Goal: Communication & Community: Ask a question

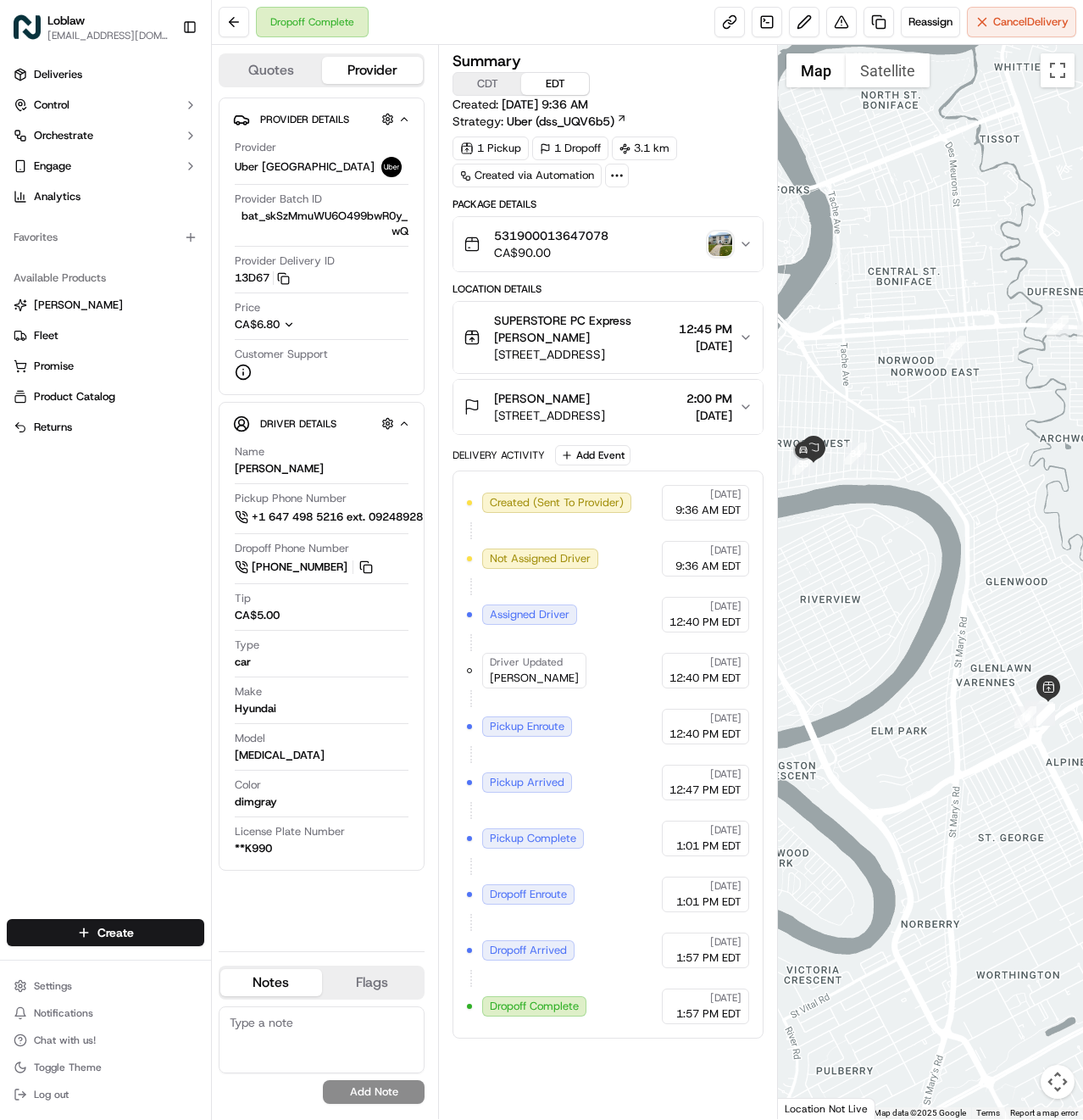
click at [278, 915] on div "Provider Details Hidden ( 3 ) Provider Uber [GEOGRAPHIC_DATA] Provider Batch ID…" at bounding box center [321, 518] width 206 height 840
click at [81, 1044] on span "Chat with us!" at bounding box center [65, 1040] width 62 height 14
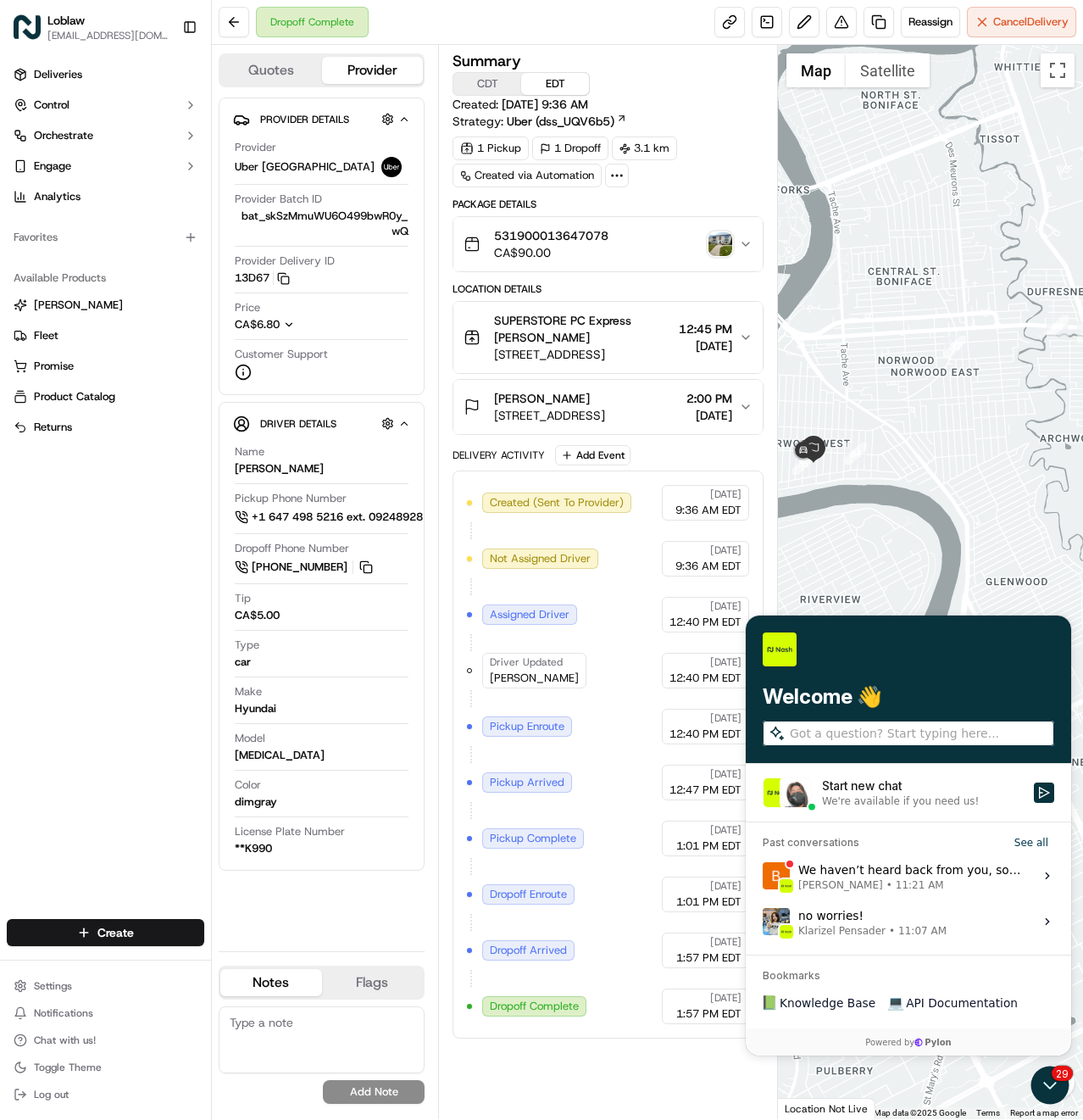
click at [871, 778] on div "Start new chat" at bounding box center [922, 786] width 201 height 17
click at [1034, 782] on button "Start new chat We're available if you need us!" at bounding box center [1044, 793] width 20 height 20
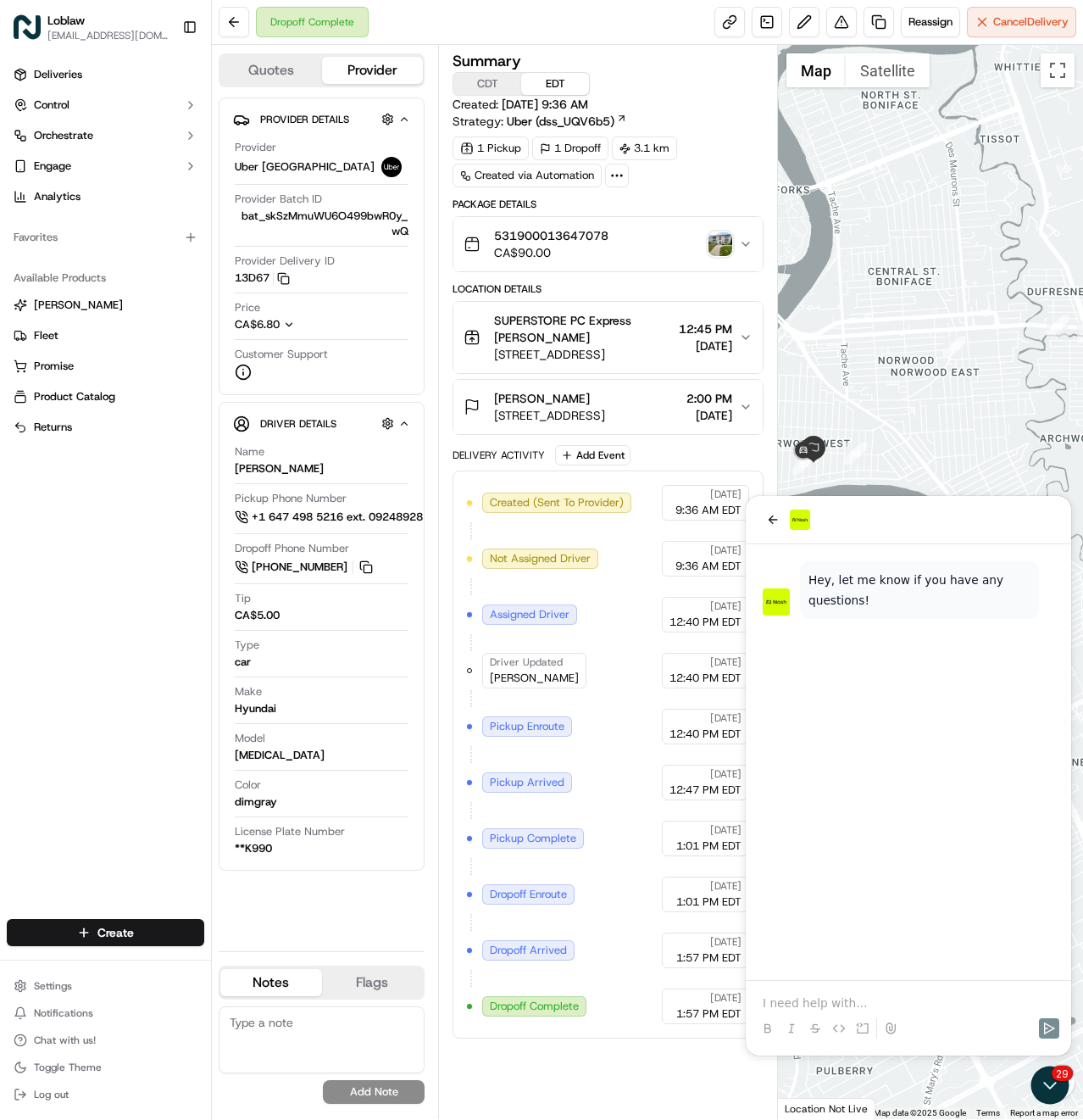
click at [312, 932] on div "Provider Details Hidden ( 3 ) Provider Uber [GEOGRAPHIC_DATA] Provider Batch ID…" at bounding box center [321, 518] width 206 height 840
click at [870, 1003] on p at bounding box center [908, 1003] width 292 height 17
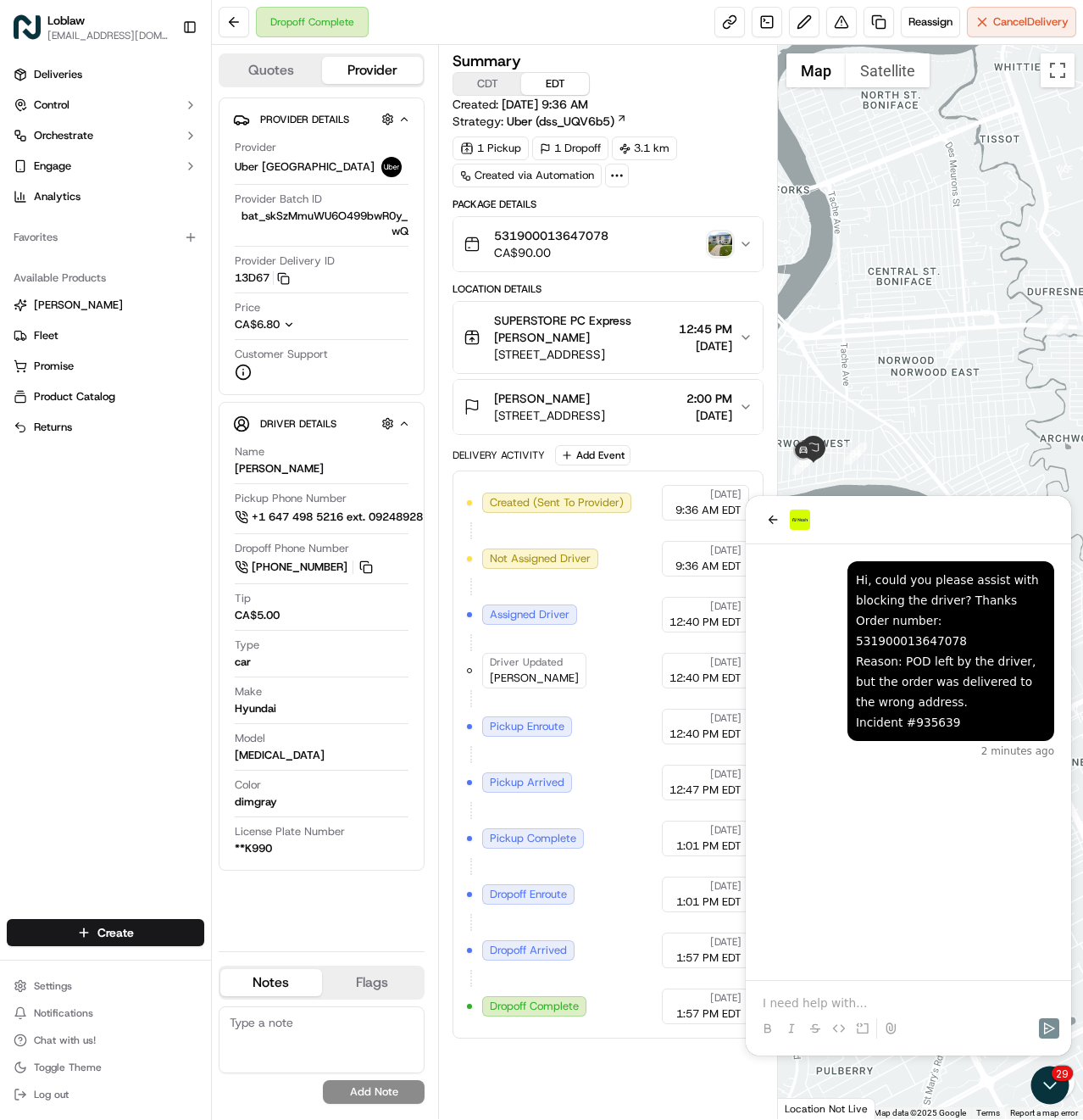
click at [1052, 854] on div "Hi, could you please assist with blocking the driver? Thanks Order number: 5319…" at bounding box center [908, 762] width 326 height 435
click at [143, 549] on div "Deliveries Control Orchestrate Engage Analytics Favorites Available Products [P…" at bounding box center [105, 480] width 211 height 851
click at [956, 905] on div "Hello there, let me check on this. [PERSON_NAME] • 1 minute ago Hi, could you p…" at bounding box center [908, 762] width 326 height 435
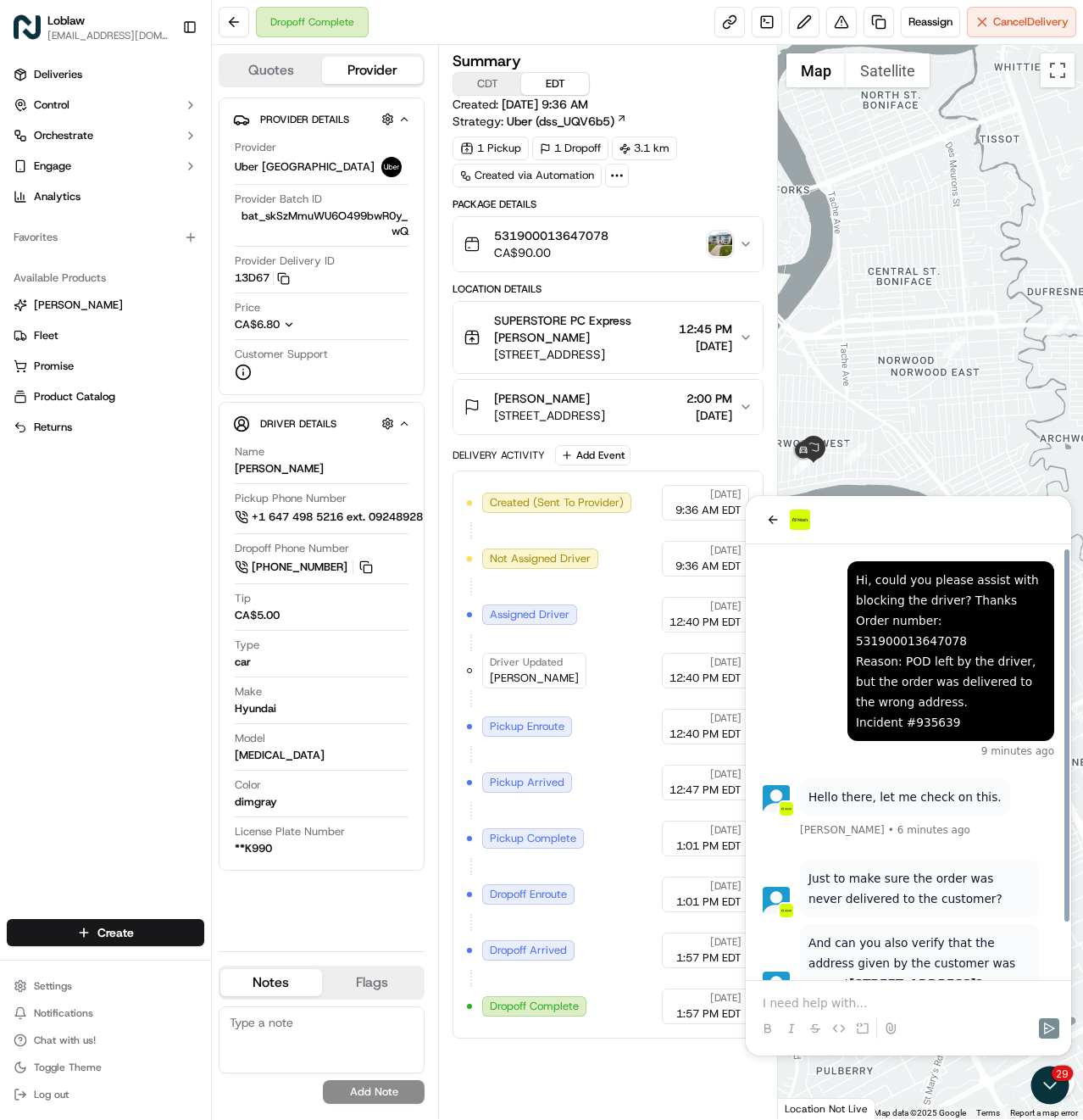
scroll to position [63, 0]
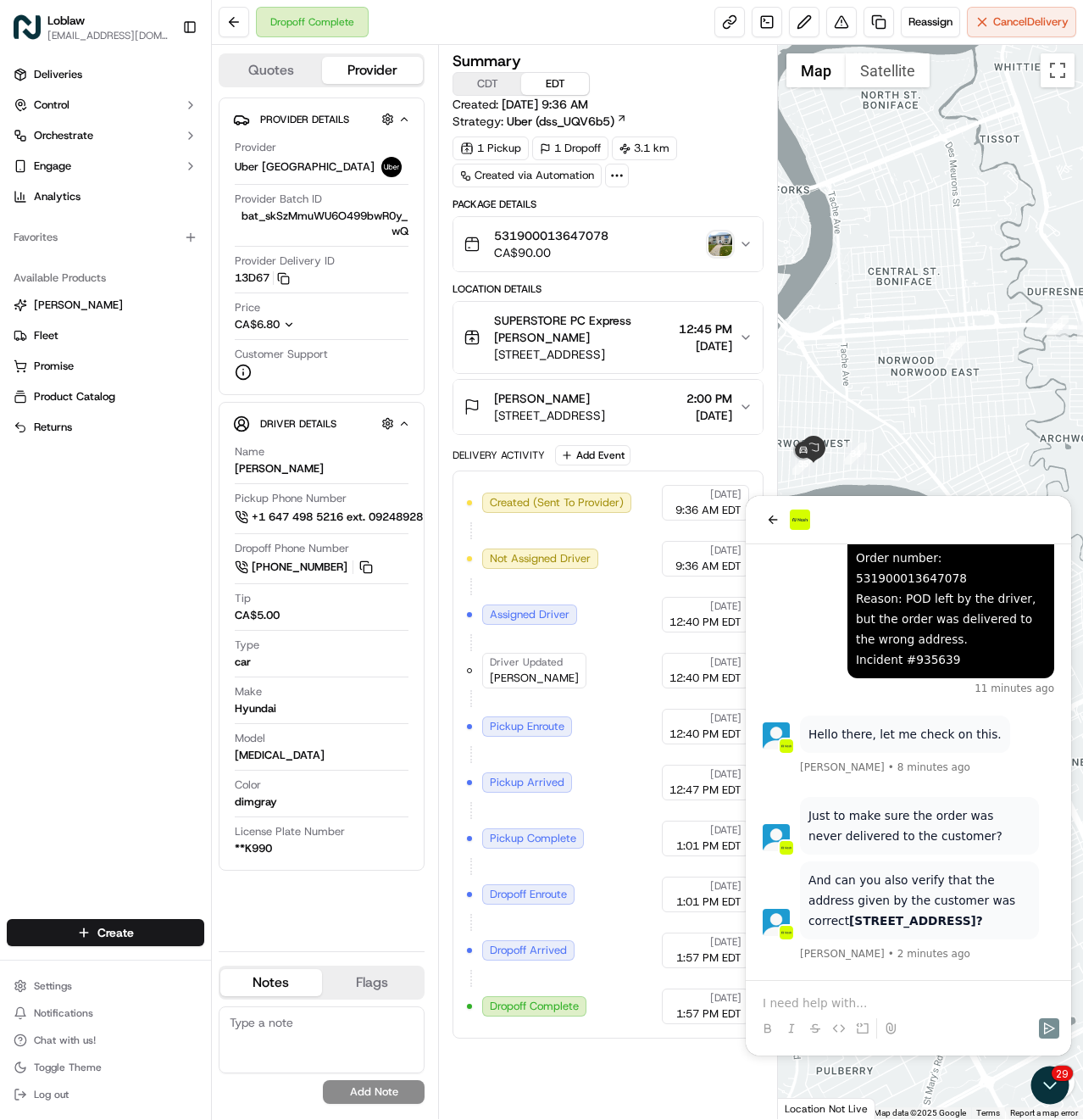
click at [674, 238] on div "531900013647078 CA$90.00" at bounding box center [601, 244] width 275 height 34
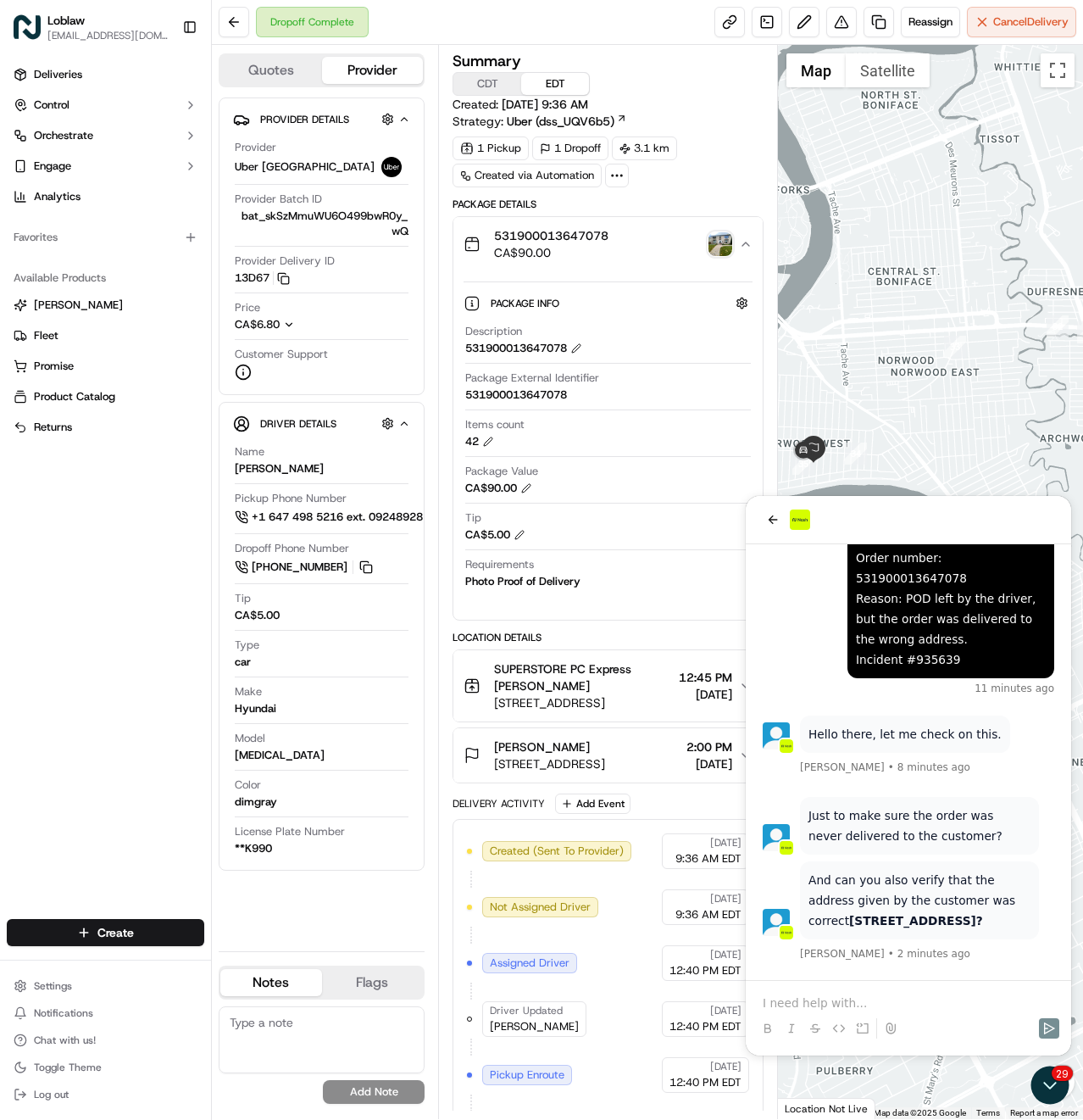
click at [717, 235] on img "button" at bounding box center [720, 244] width 24 height 24
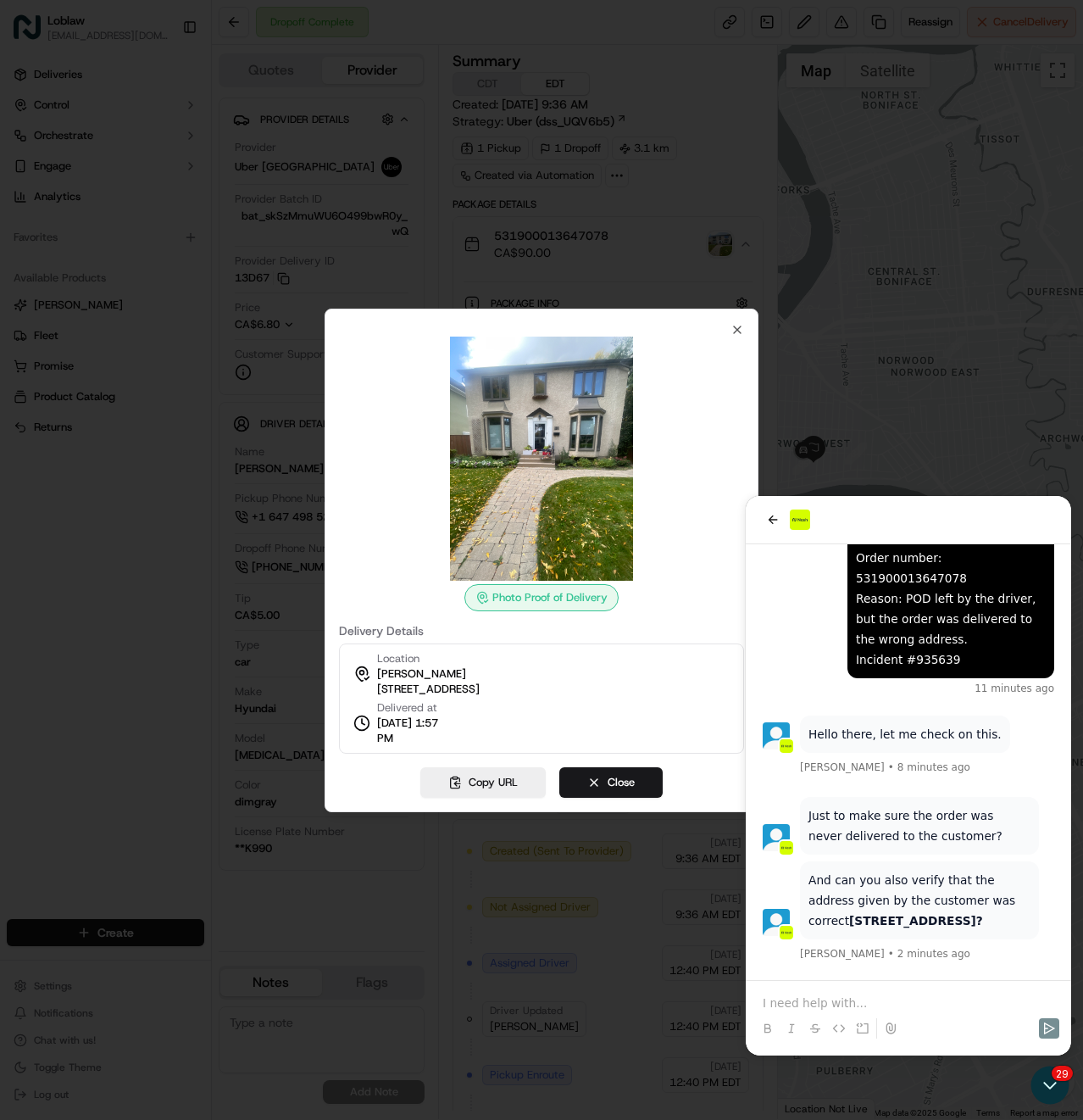
click at [479, 689] on span "[STREET_ADDRESS]" at bounding box center [428, 689] width 103 height 15
copy div "[STREET_ADDRESS]"
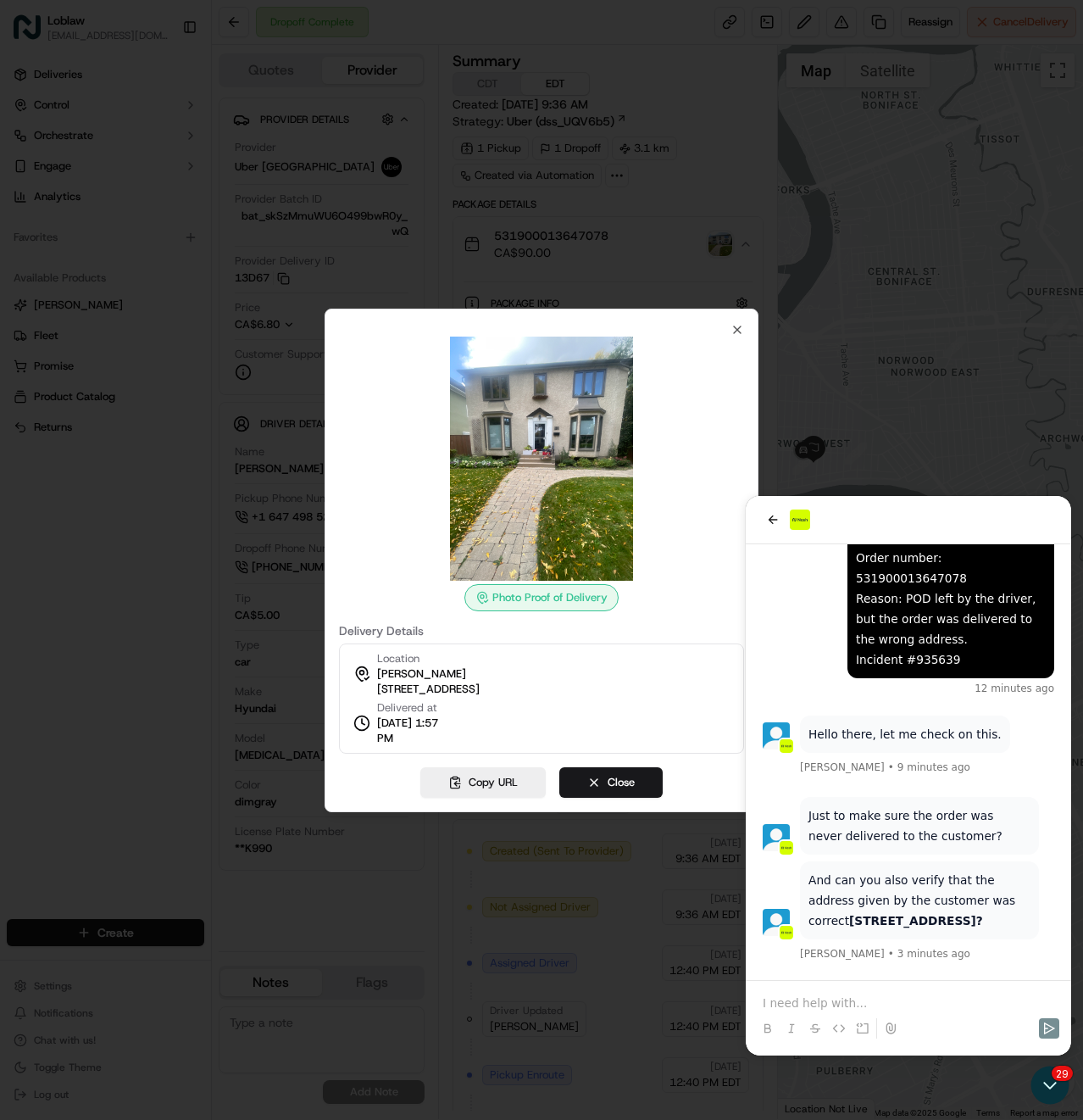
click at [837, 999] on div at bounding box center [542, 560] width 1083 height 1120
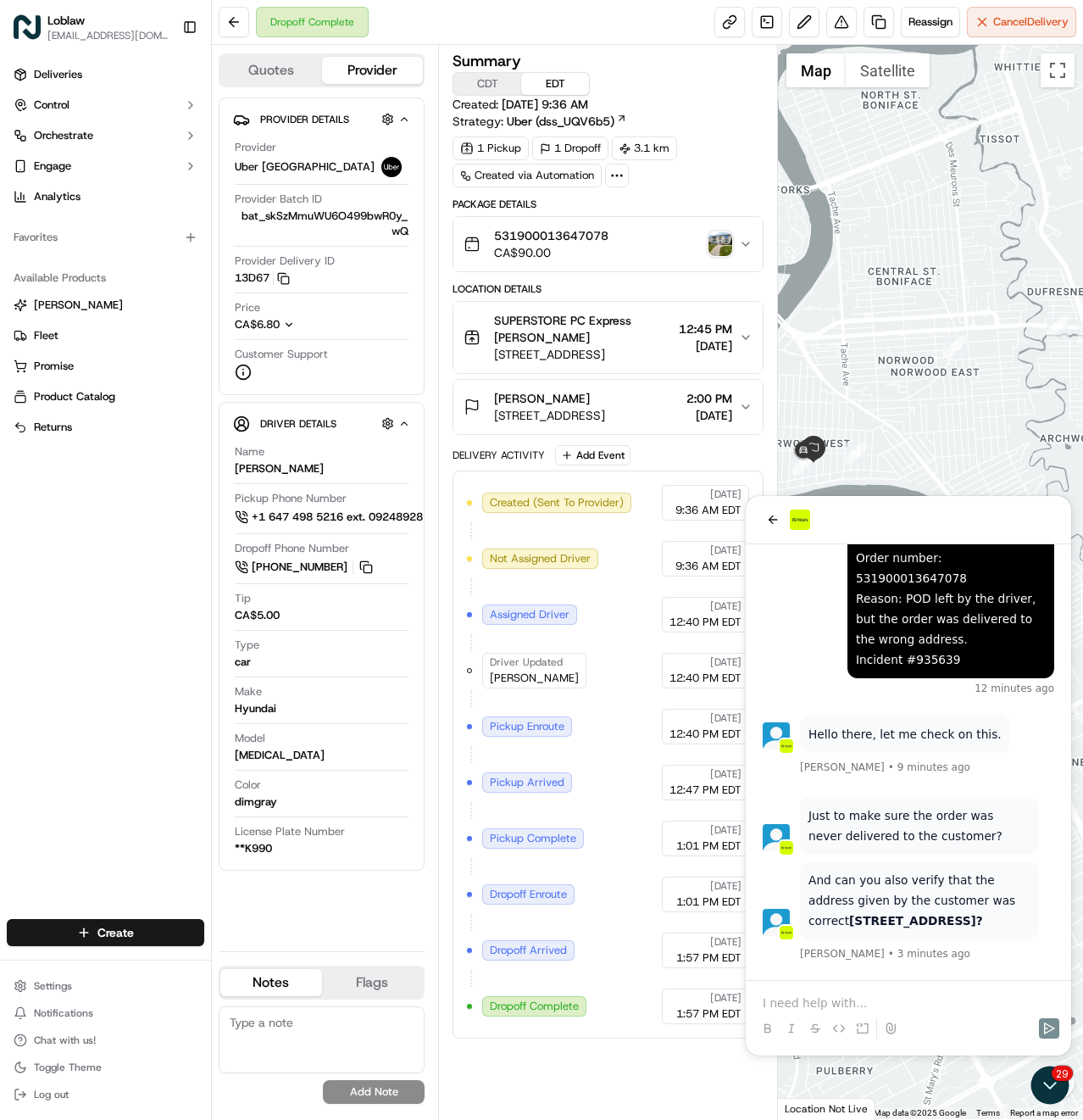
click at [845, 1009] on p at bounding box center [908, 1003] width 292 height 17
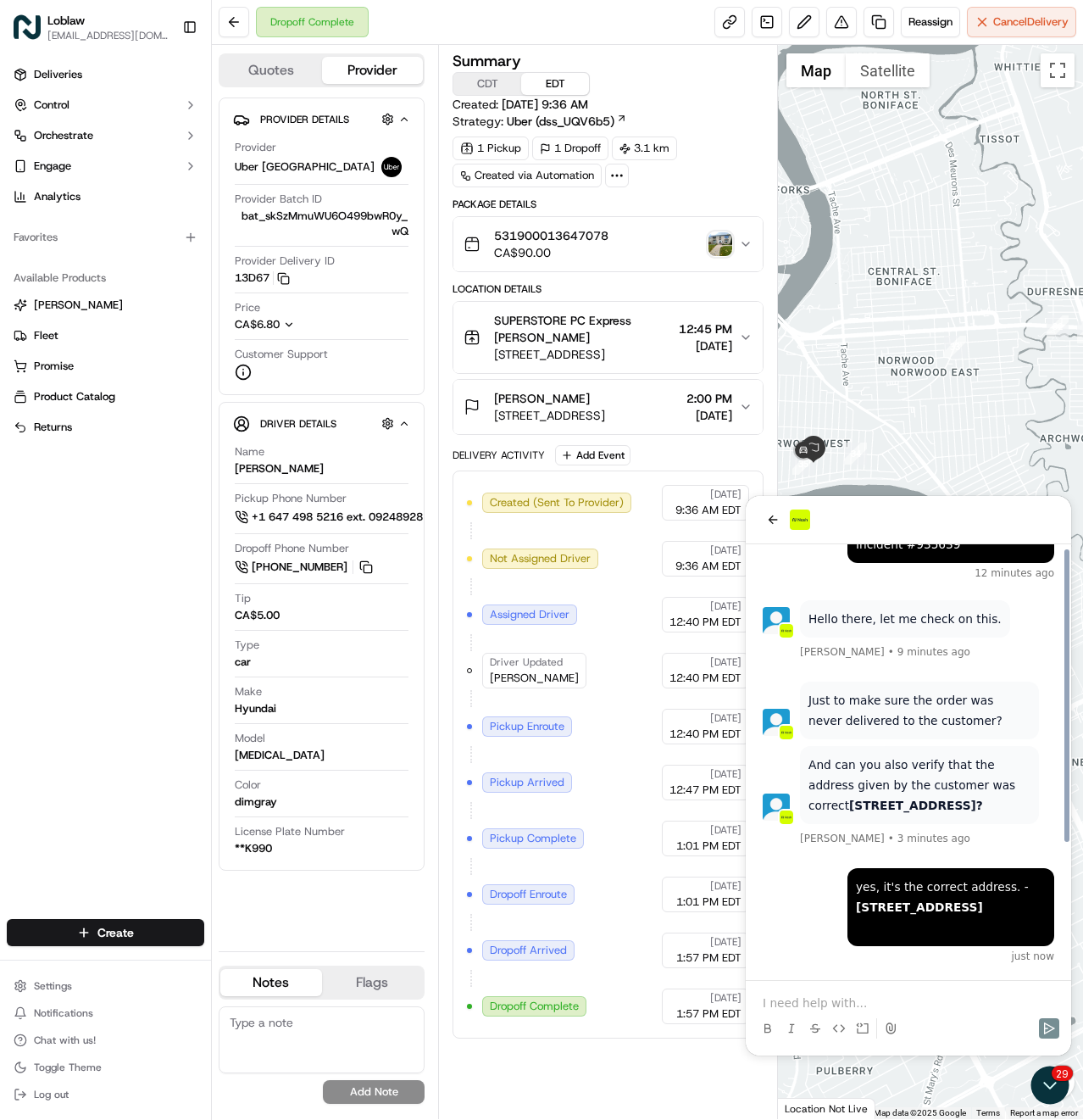
scroll to position [178, 0]
